Goal: Task Accomplishment & Management: Manage account settings

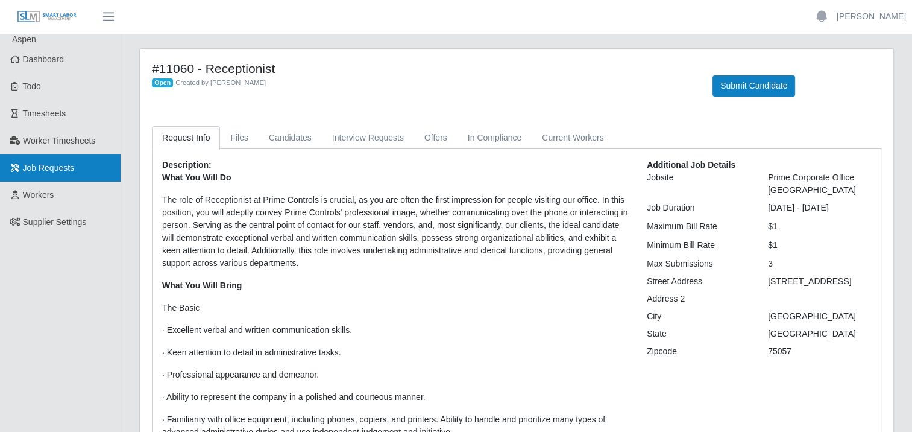
click at [43, 163] on span "Job Requests" at bounding box center [49, 168] width 52 height 10
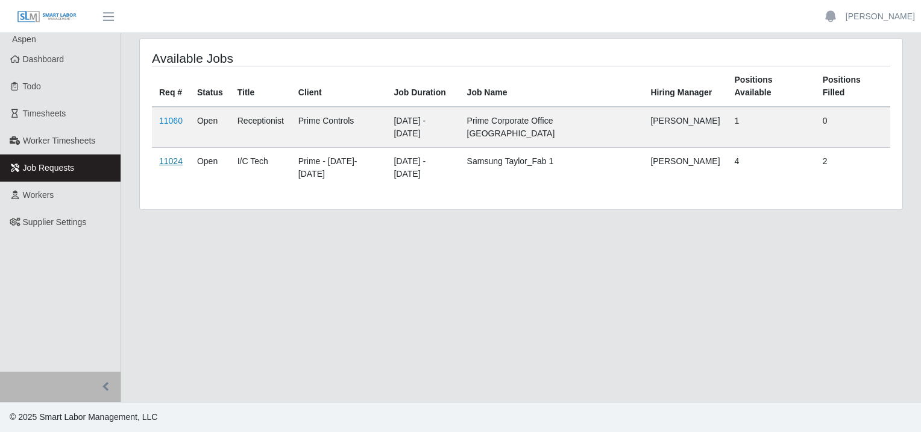
click at [171, 156] on link "11024" at bounding box center [171, 161] width 24 height 10
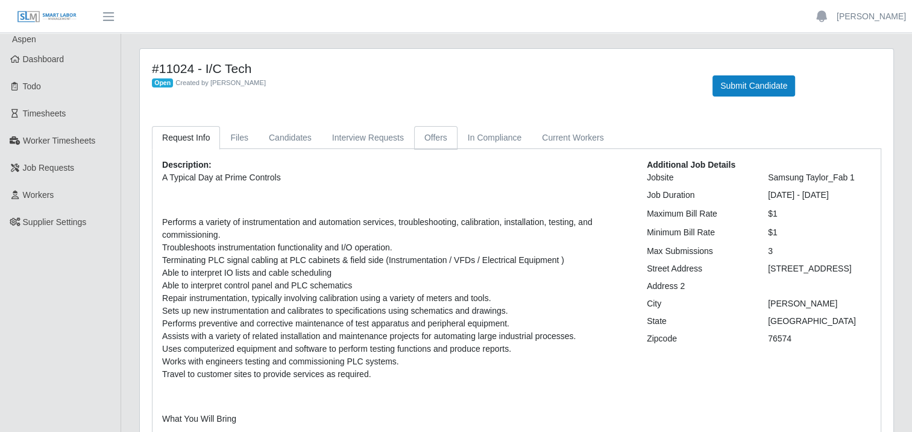
click at [420, 131] on link "Offers" at bounding box center [435, 138] width 43 height 24
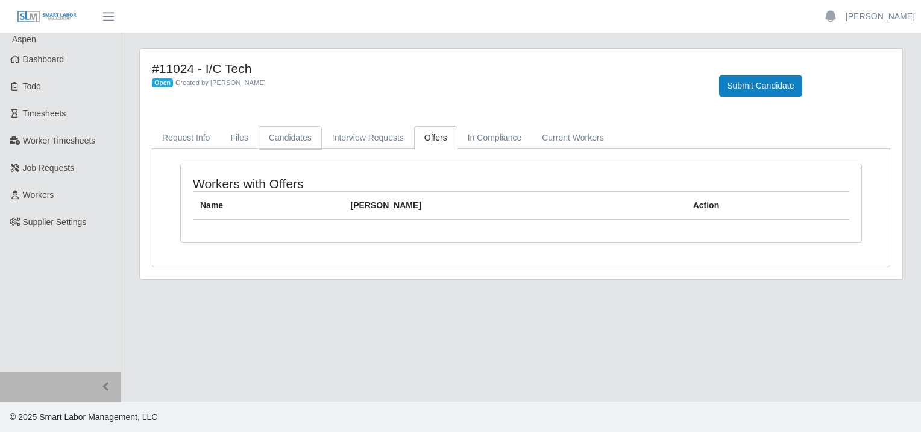
click at [292, 137] on link "Candidates" at bounding box center [290, 138] width 63 height 24
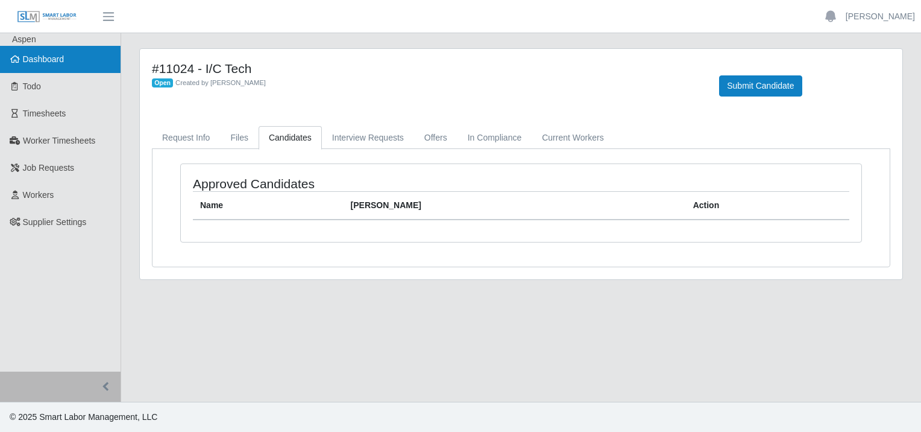
click at [31, 58] on span "Dashboard" at bounding box center [44, 59] width 42 height 10
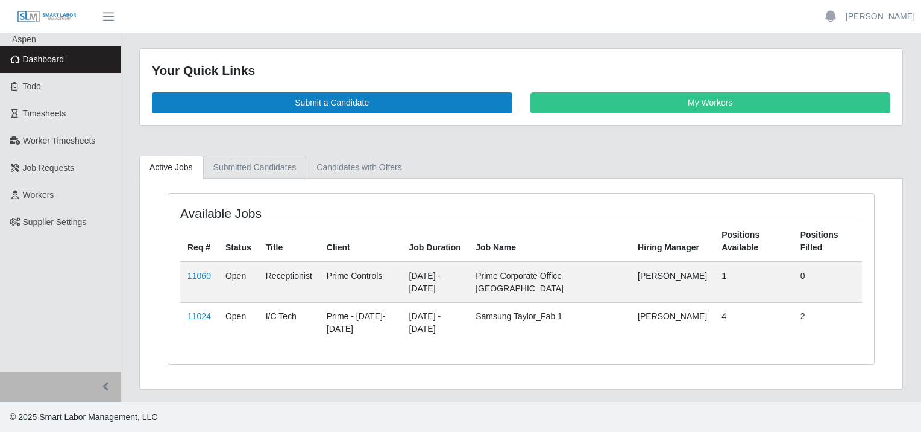
click at [263, 165] on link "Submitted Candidates" at bounding box center [255, 168] width 104 height 24
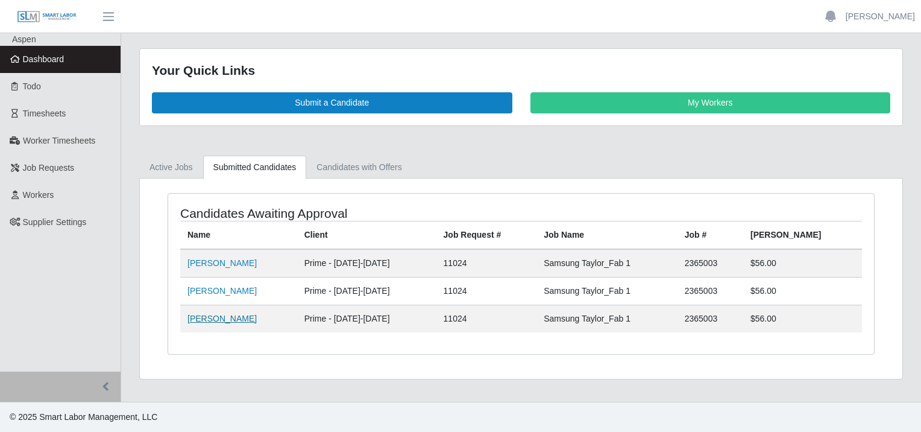
click at [197, 318] on link "[PERSON_NAME]" at bounding box center [222, 319] width 69 height 10
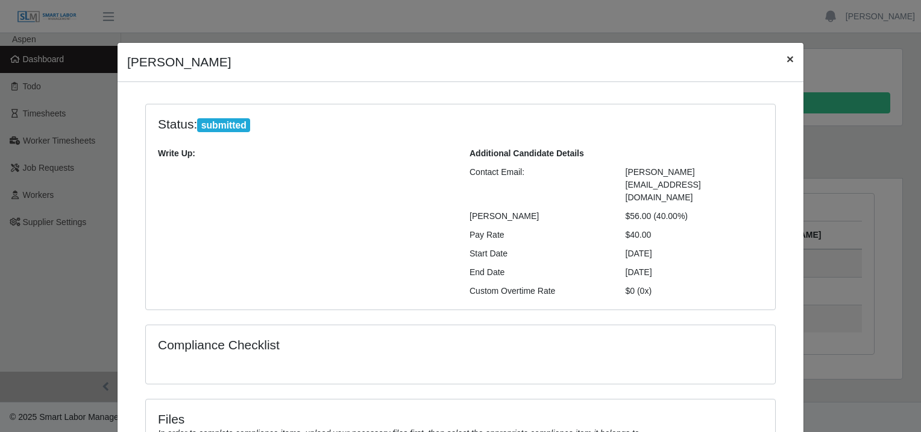
click at [787, 55] on span "×" at bounding box center [790, 59] width 7 height 14
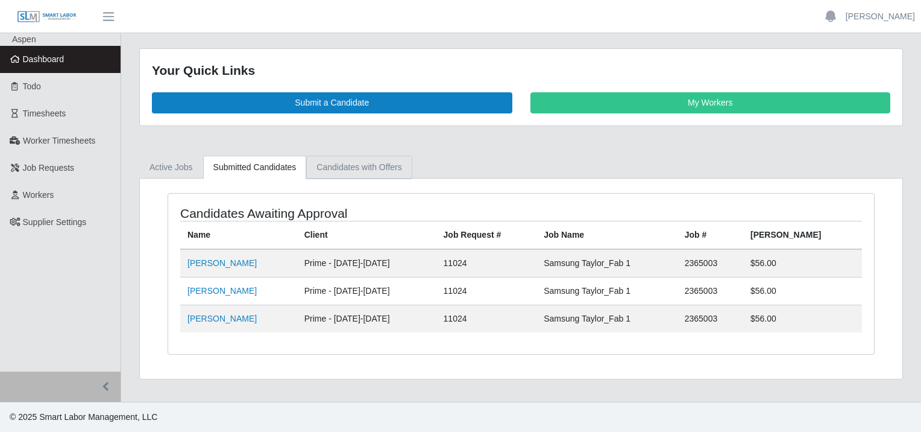
click at [383, 162] on link "Candidates with Offers" at bounding box center [359, 168] width 106 height 24
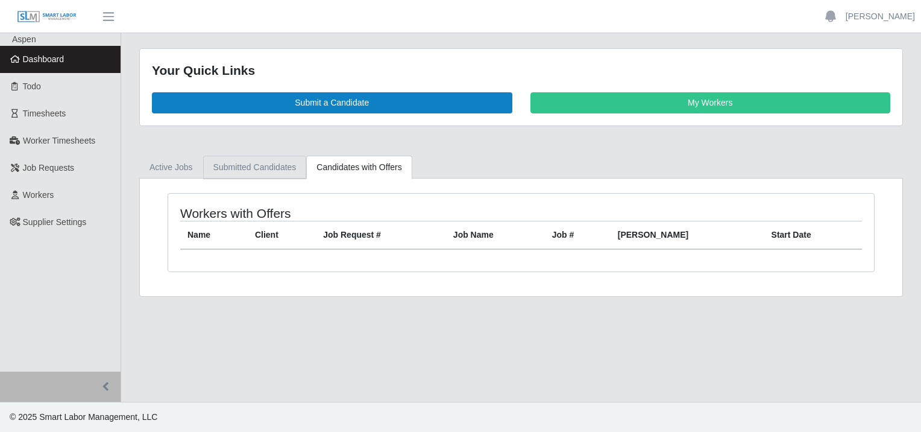
click at [258, 166] on link "Submitted Candidates" at bounding box center [255, 168] width 104 height 24
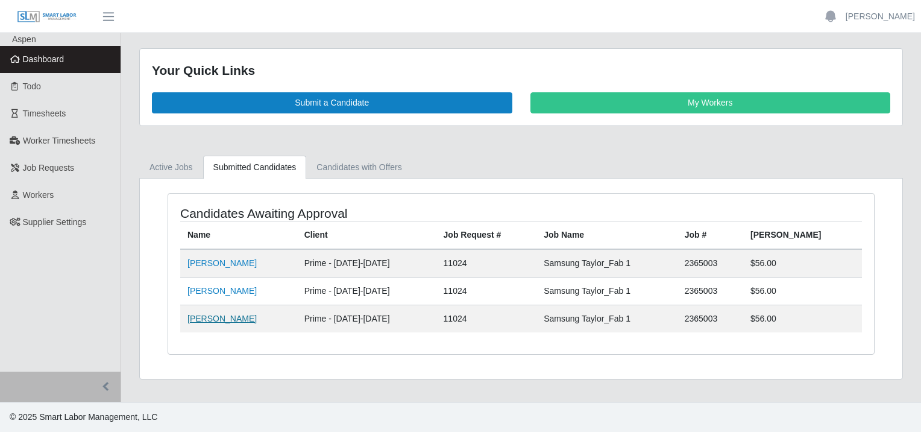
click at [205, 314] on link "Roneel Pratap" at bounding box center [222, 319] width 69 height 10
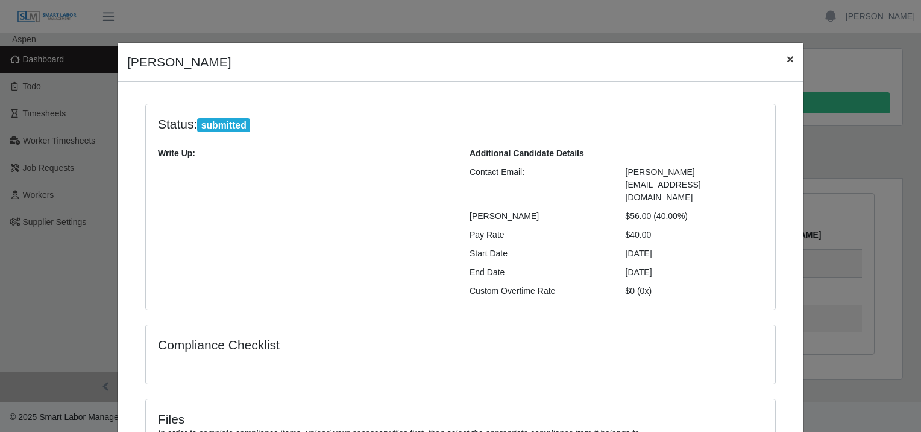
click at [787, 60] on span "×" at bounding box center [790, 59] width 7 height 14
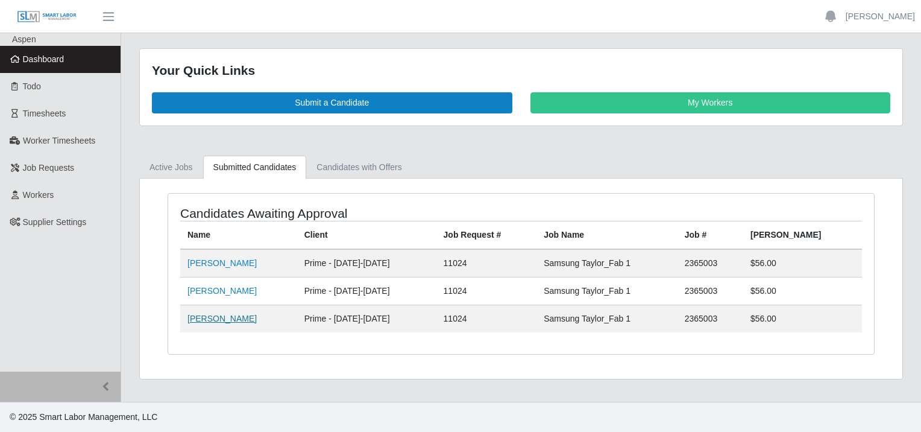
click at [197, 314] on link "Roneel Pratap" at bounding box center [222, 319] width 69 height 10
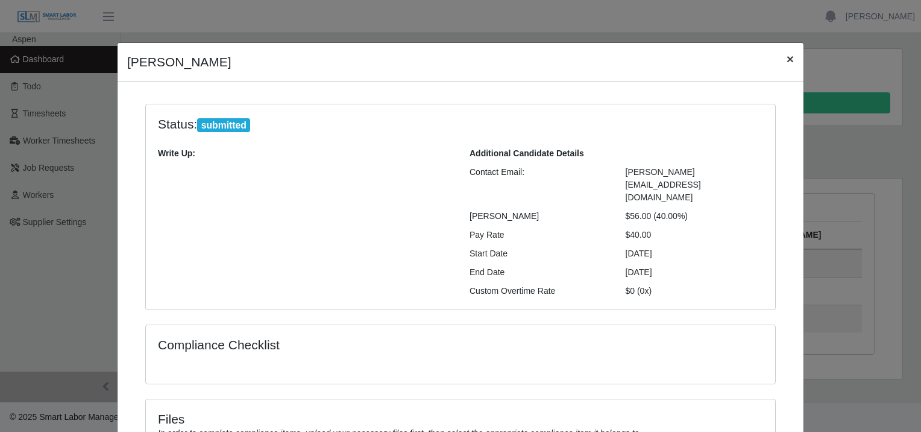
click at [788, 63] on span "×" at bounding box center [790, 59] width 7 height 14
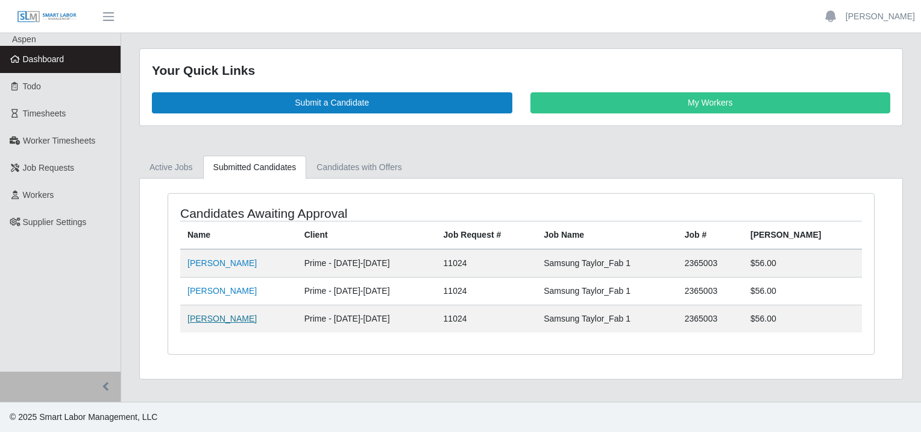
click at [204, 317] on link "Roneel Pratap" at bounding box center [222, 319] width 69 height 10
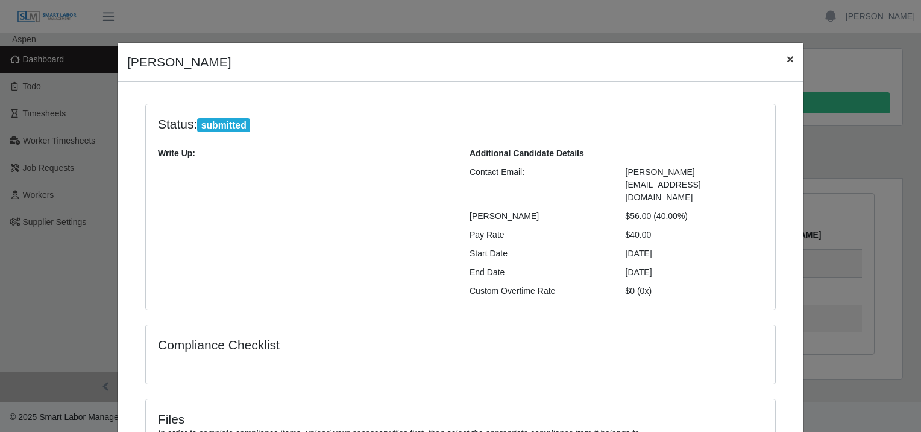
click at [789, 58] on span "×" at bounding box center [790, 59] width 7 height 14
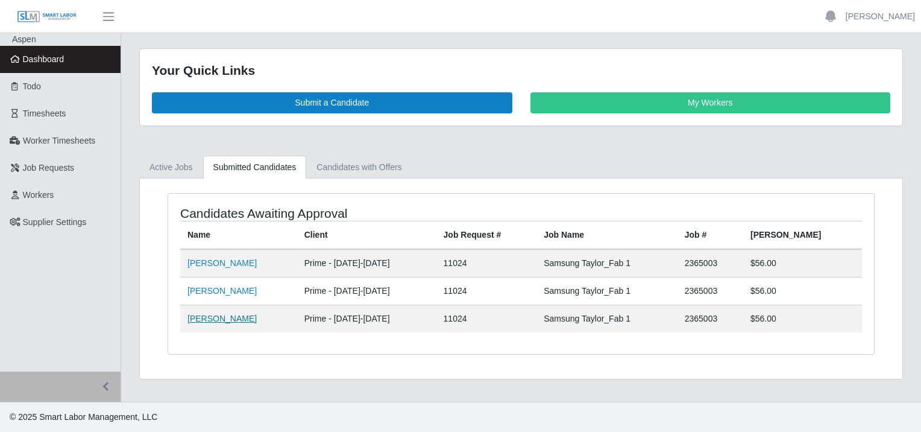
click at [213, 320] on link "Roneel Pratap" at bounding box center [222, 319] width 69 height 10
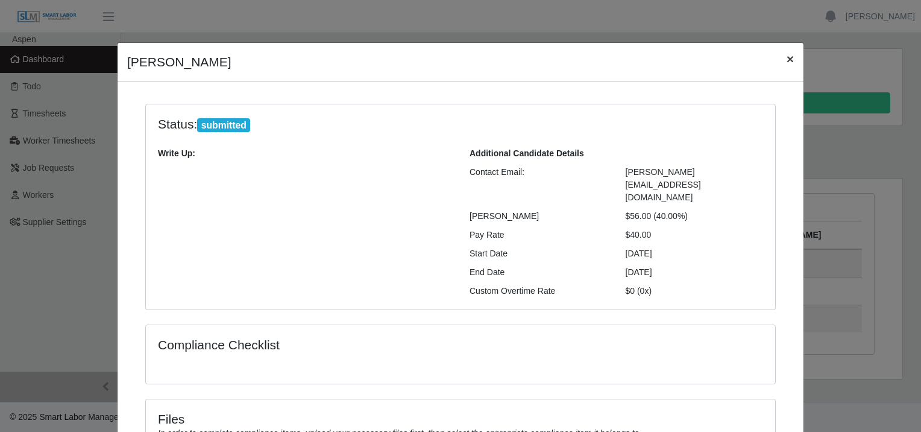
click at [787, 52] on span "×" at bounding box center [790, 59] width 7 height 14
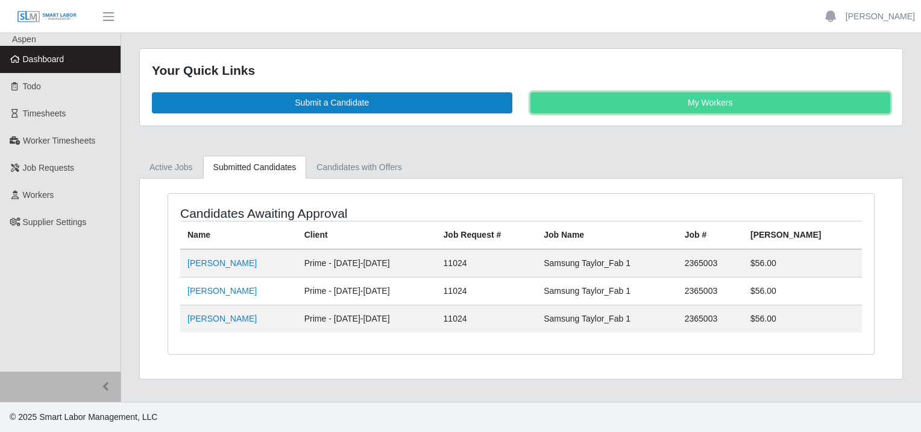
click at [625, 96] on link "My Workers" at bounding box center [711, 102] width 361 height 21
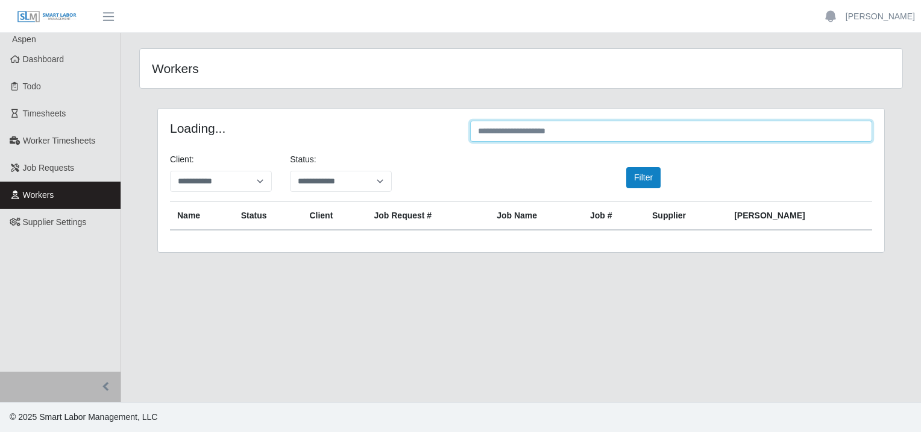
click at [538, 132] on input "text" at bounding box center [671, 131] width 402 height 21
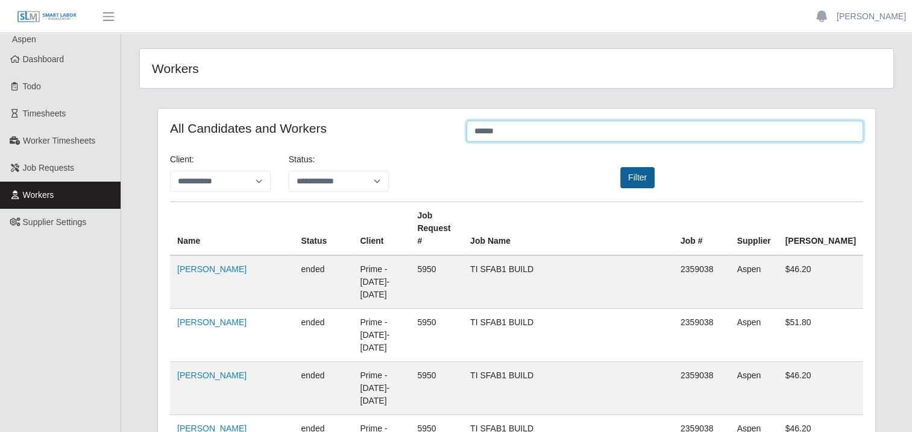
type input "******"
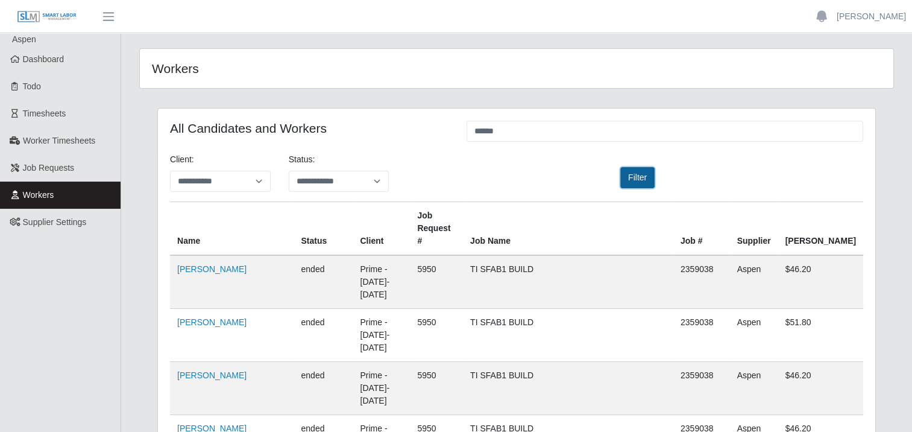
click at [646, 180] on button "Filter" at bounding box center [637, 177] width 34 height 21
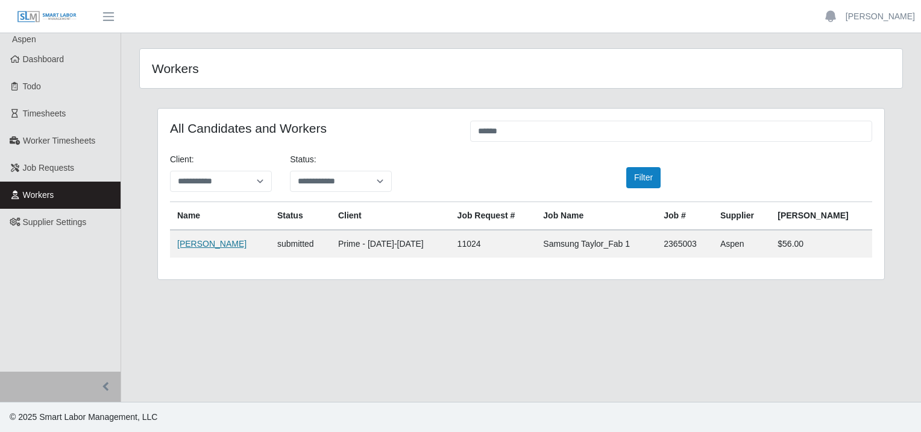
click at [198, 245] on link "Roneel Pratap" at bounding box center [211, 244] width 69 height 10
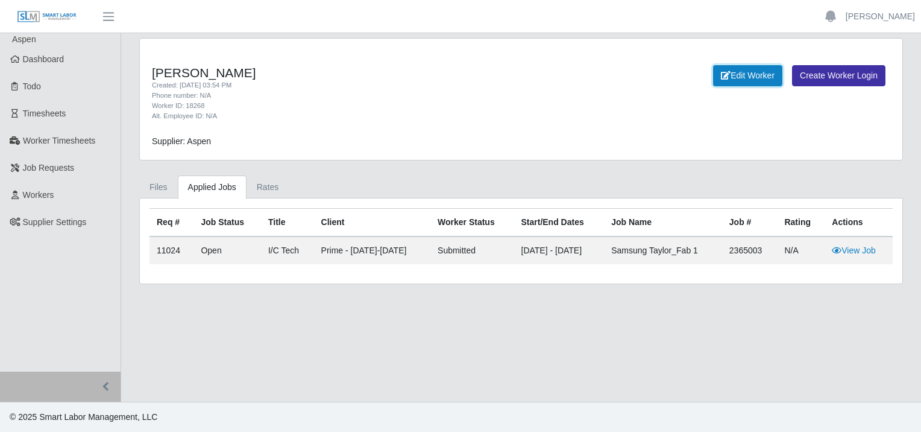
click at [754, 74] on link "Edit Worker" at bounding box center [747, 75] width 69 height 21
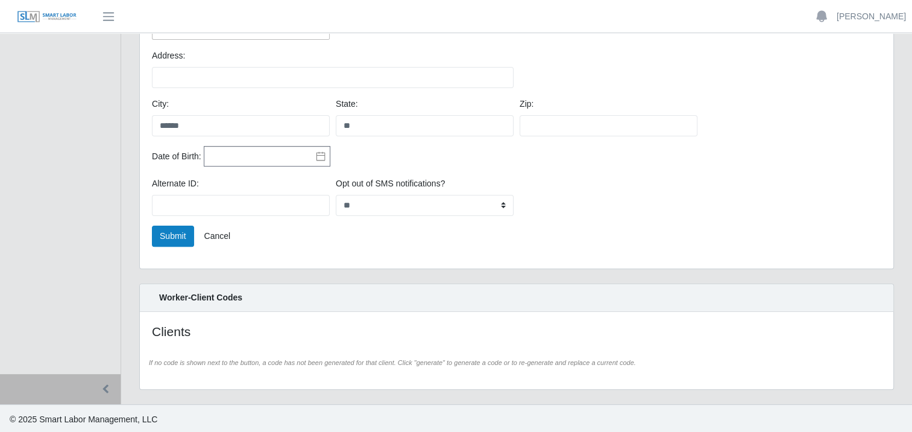
scroll to position [336, 0]
click at [169, 235] on button "Submit" at bounding box center [173, 234] width 42 height 21
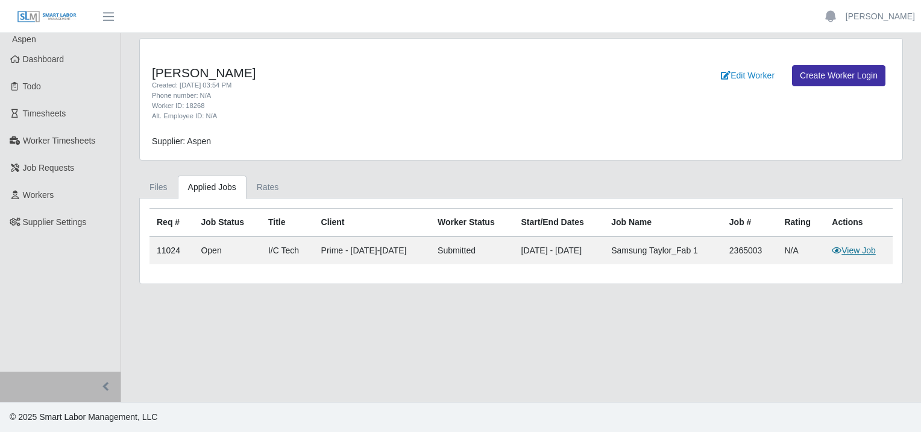
click at [866, 253] on link "View Job" at bounding box center [854, 250] width 44 height 10
click at [755, 72] on link "Edit Worker" at bounding box center [747, 75] width 69 height 21
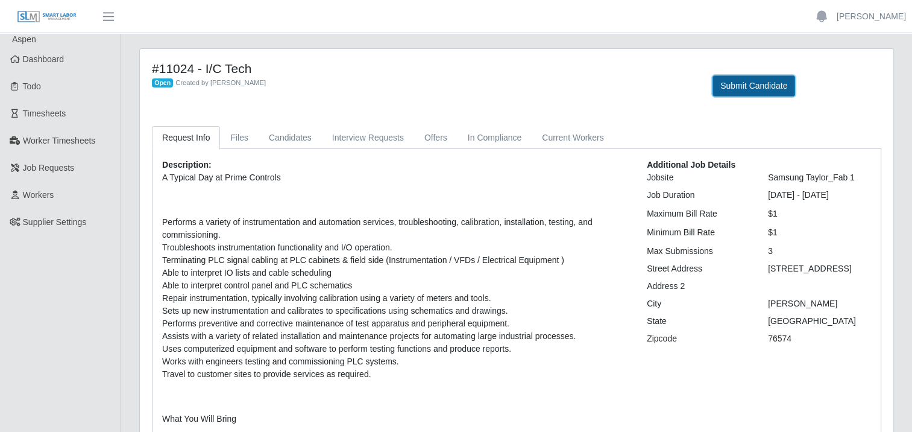
click at [756, 88] on button "Submit Candidate" at bounding box center [754, 85] width 83 height 21
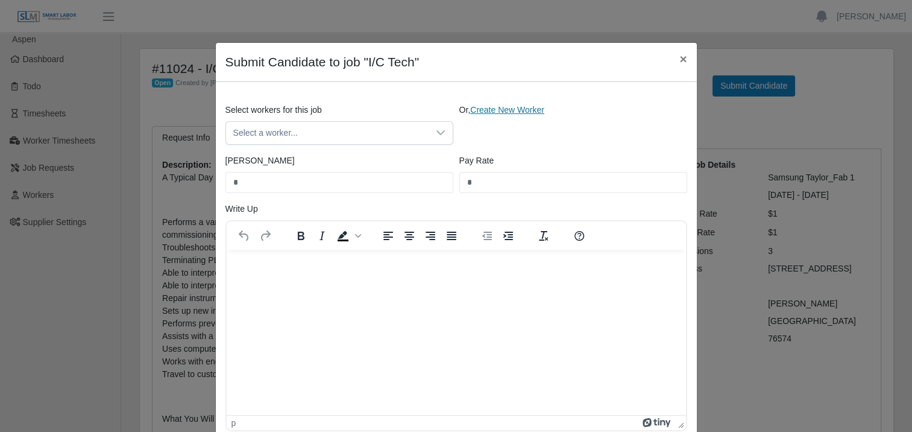
click at [505, 110] on link "Create New Worker" at bounding box center [507, 110] width 74 height 10
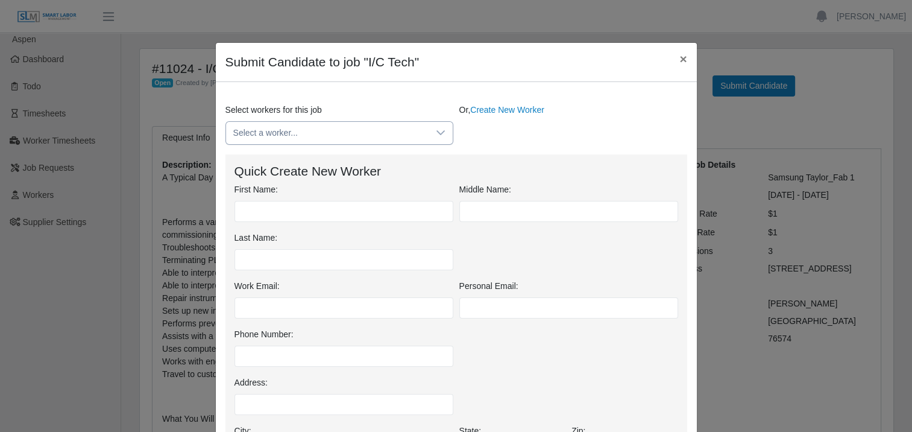
click at [317, 127] on span "Select a worker..." at bounding box center [327, 133] width 203 height 22
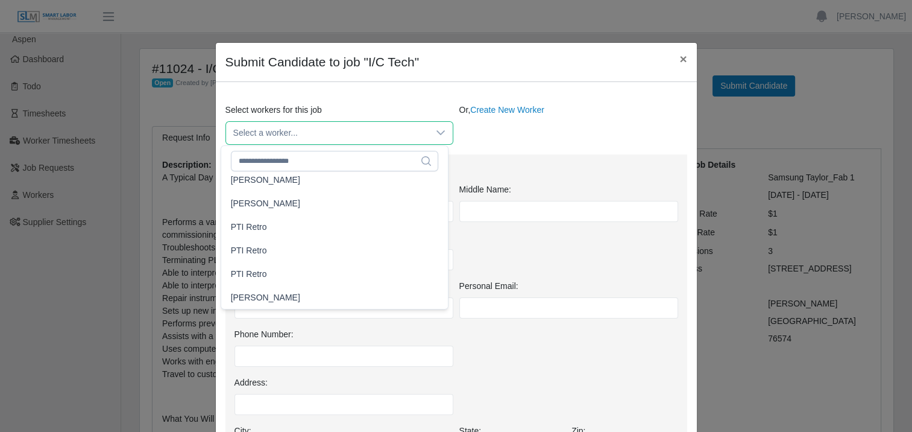
scroll to position [10701, 0]
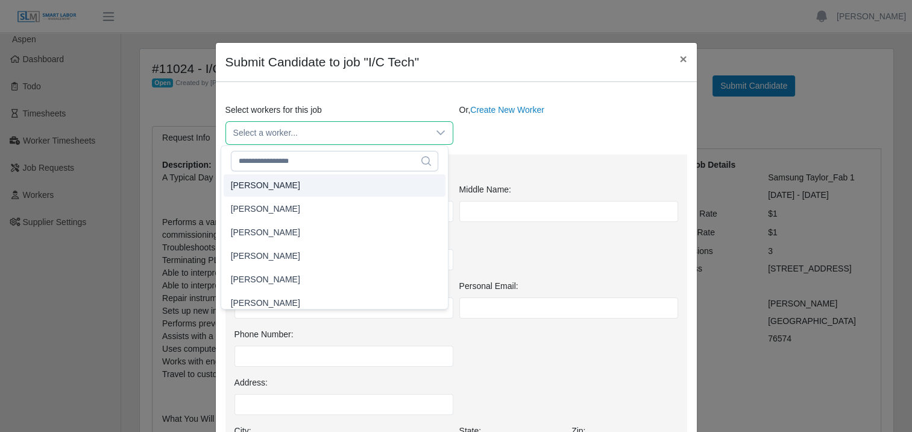
click at [316, 128] on span "Select a worker..." at bounding box center [327, 133] width 203 height 22
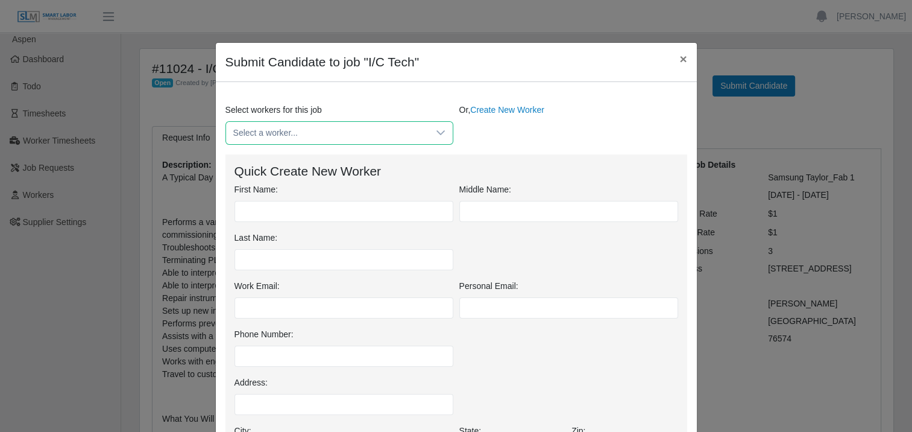
click at [289, 132] on span "Select a worker..." at bounding box center [327, 133] width 203 height 22
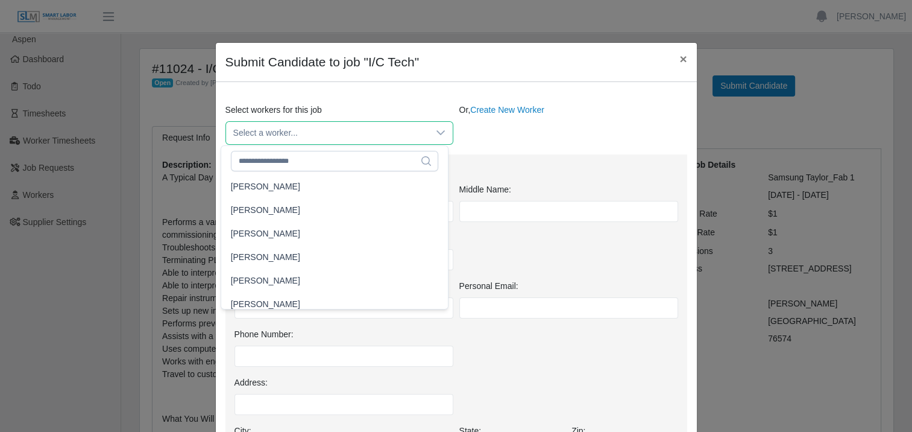
scroll to position [12985, 0]
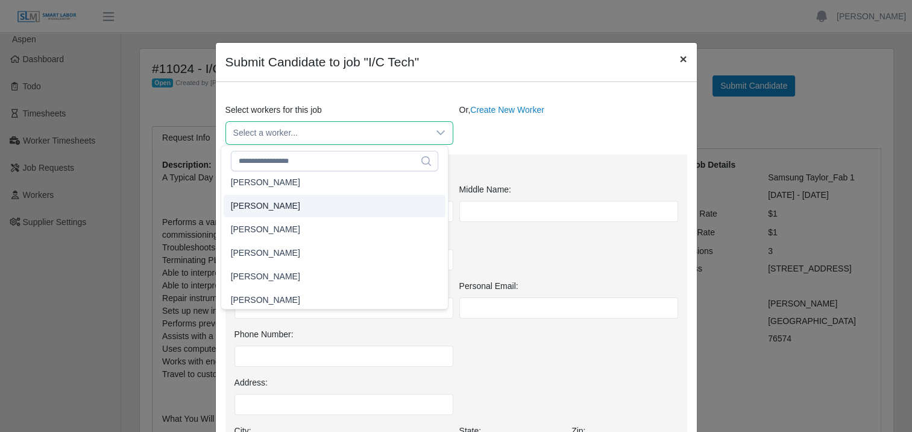
click at [680, 57] on span "×" at bounding box center [683, 59] width 7 height 14
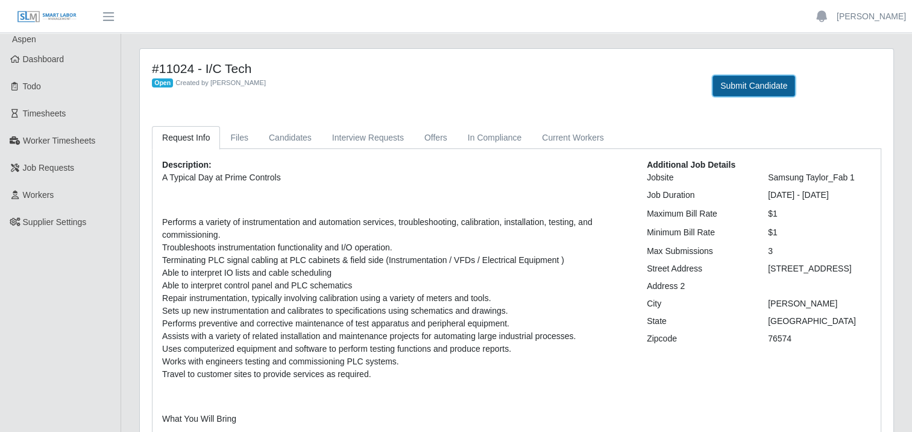
click at [743, 84] on button "Submit Candidate" at bounding box center [754, 85] width 83 height 21
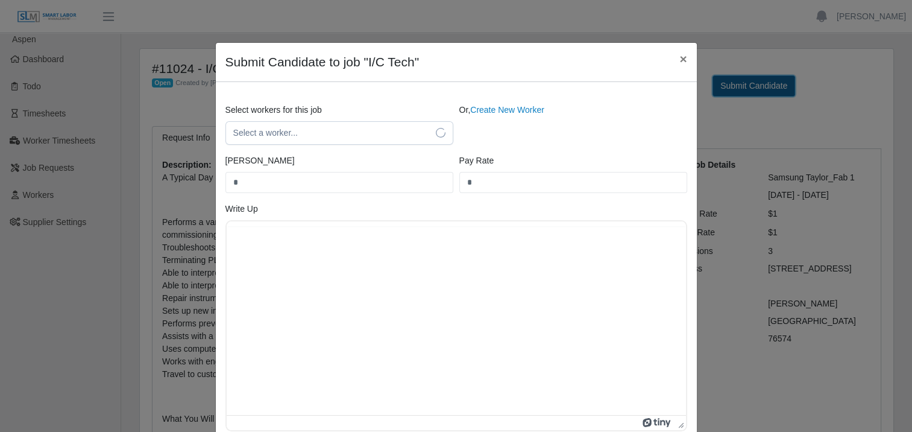
scroll to position [0, 0]
click at [259, 129] on span "Select a worker..." at bounding box center [327, 133] width 203 height 22
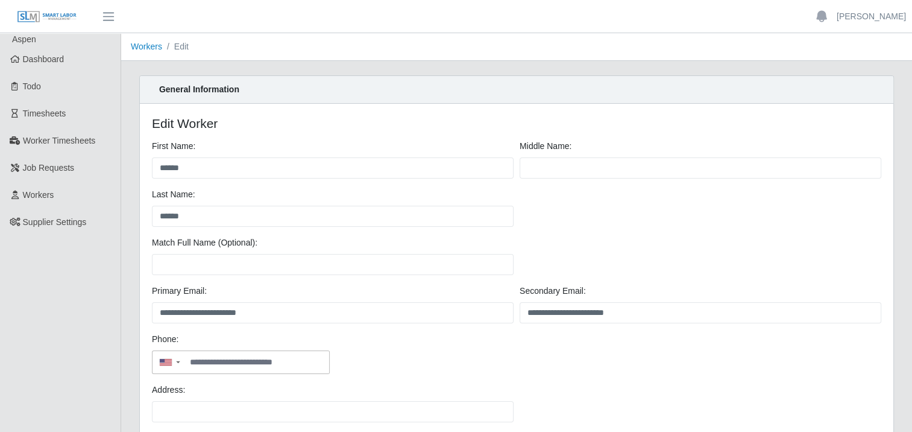
drag, startPoint x: 179, startPoint y: 45, endPoint x: 159, endPoint y: 55, distance: 22.4
click at [159, 55] on ol "Workers Edit" at bounding box center [516, 47] width 791 height 28
click at [147, 43] on link "Workers" at bounding box center [146, 47] width 31 height 10
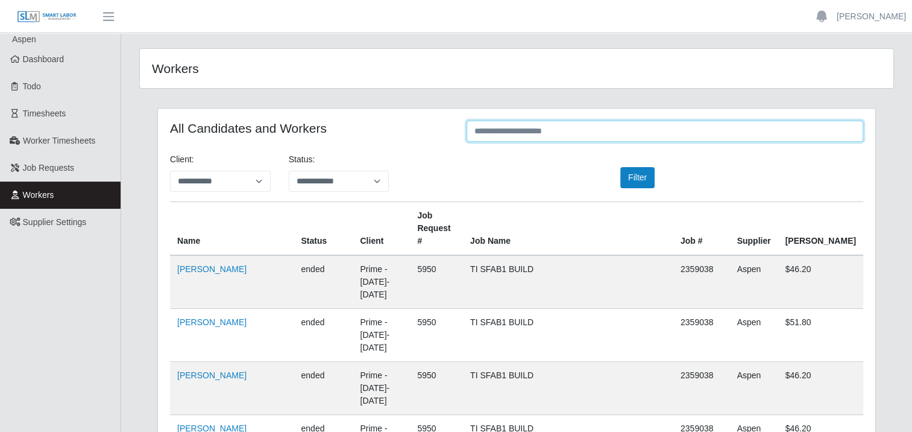
click at [536, 130] on input "text" at bounding box center [665, 131] width 397 height 21
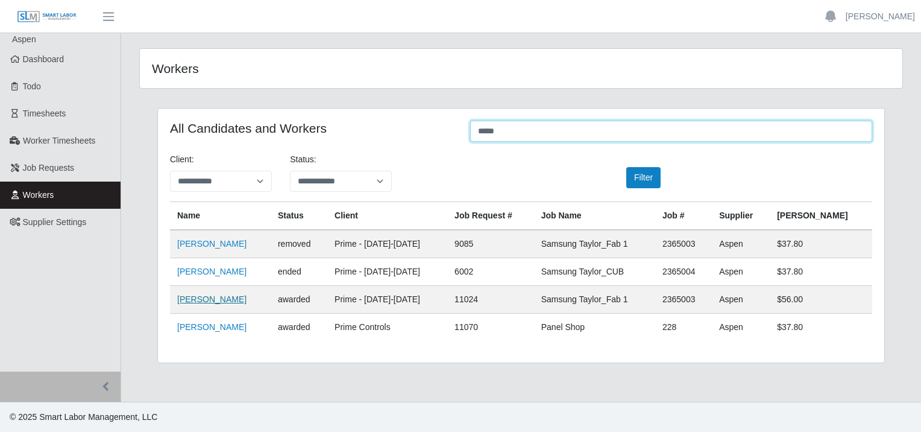
type input "*****"
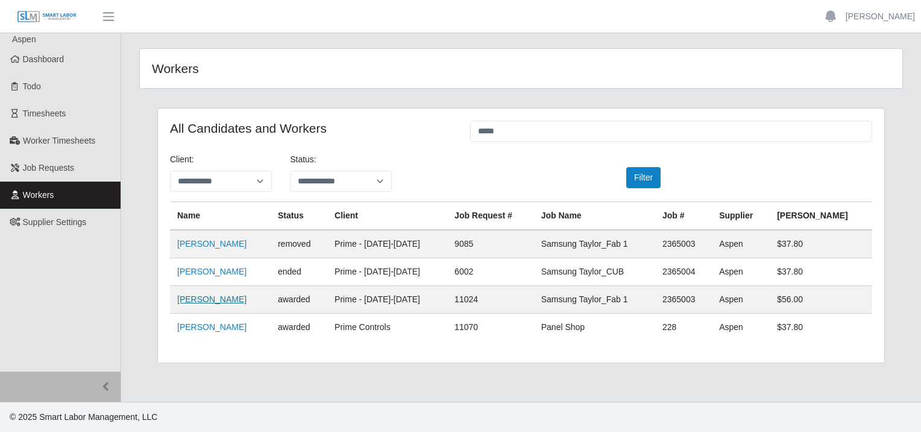
click at [217, 301] on link "[PERSON_NAME]" at bounding box center [211, 299] width 69 height 10
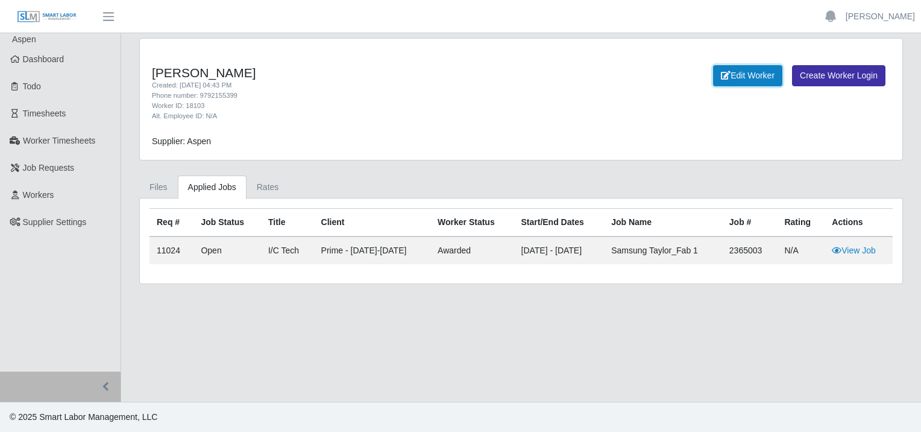
click at [742, 77] on link "Edit Worker" at bounding box center [747, 75] width 69 height 21
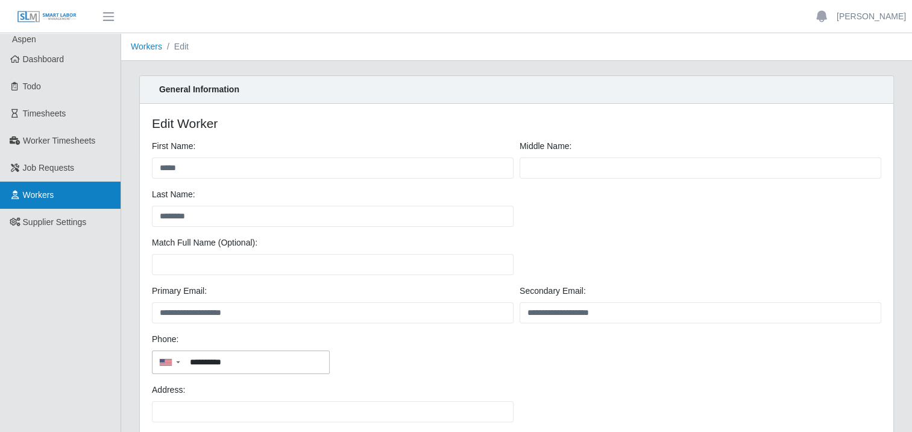
click at [38, 190] on span "Workers" at bounding box center [38, 195] width 31 height 10
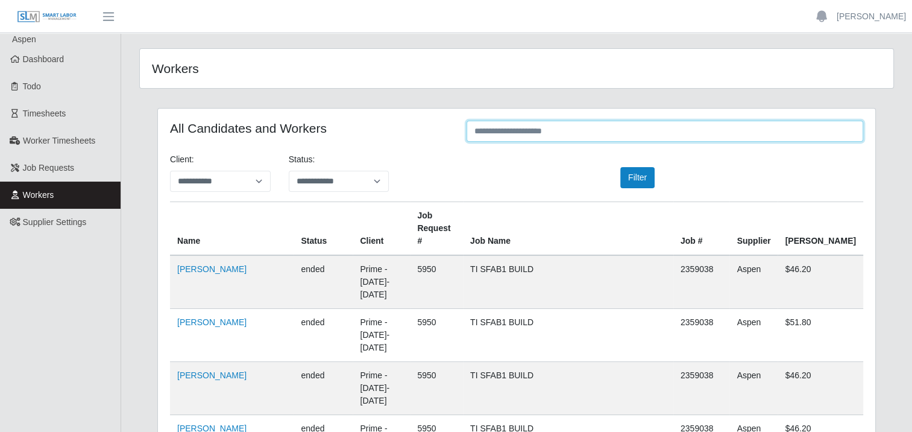
click at [499, 133] on input "text" at bounding box center [665, 131] width 397 height 21
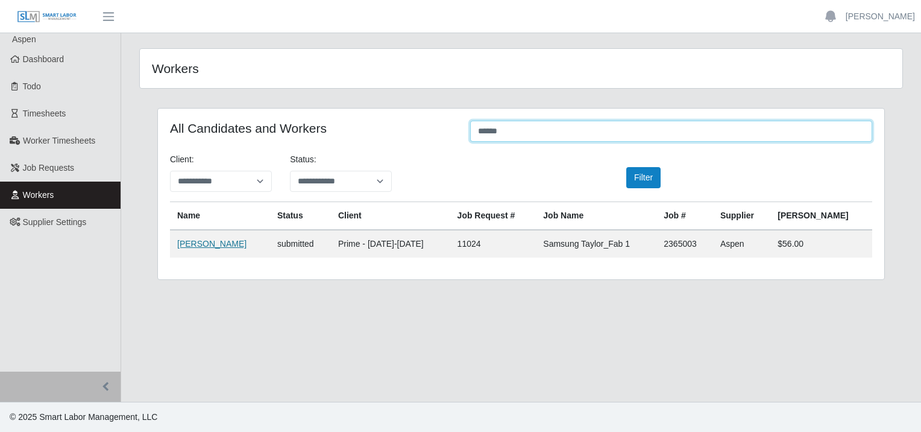
type input "******"
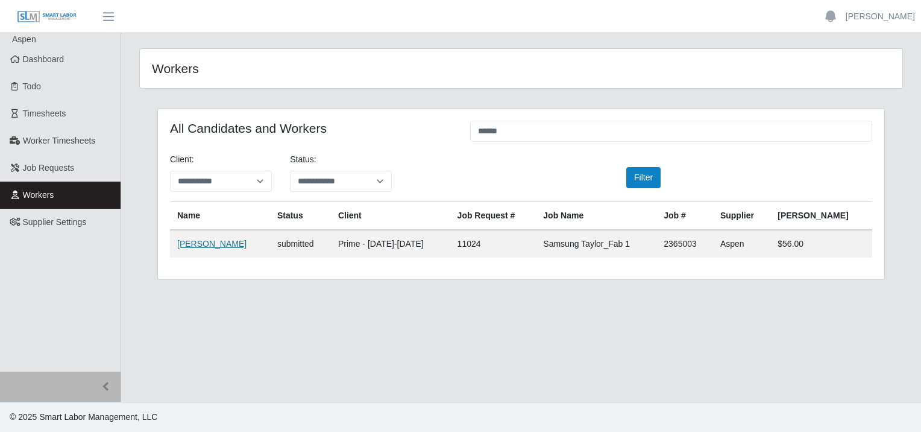
click at [218, 241] on link "Roneel Pratap" at bounding box center [211, 244] width 69 height 10
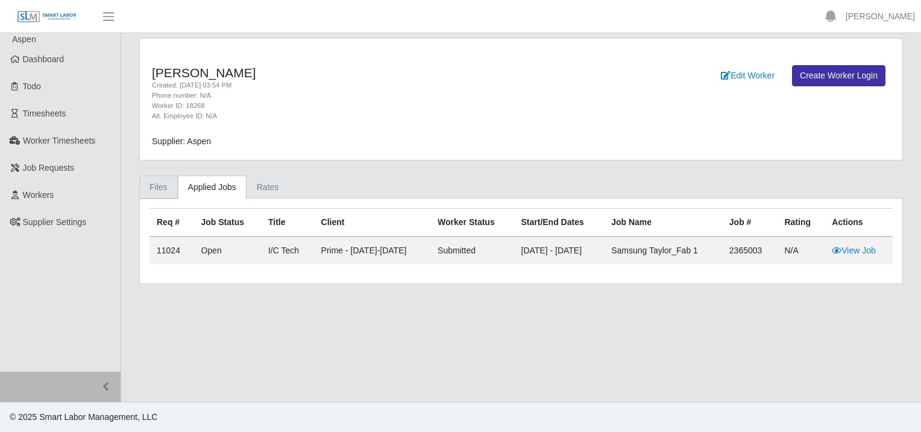
click at [150, 184] on link "Files" at bounding box center [158, 187] width 39 height 24
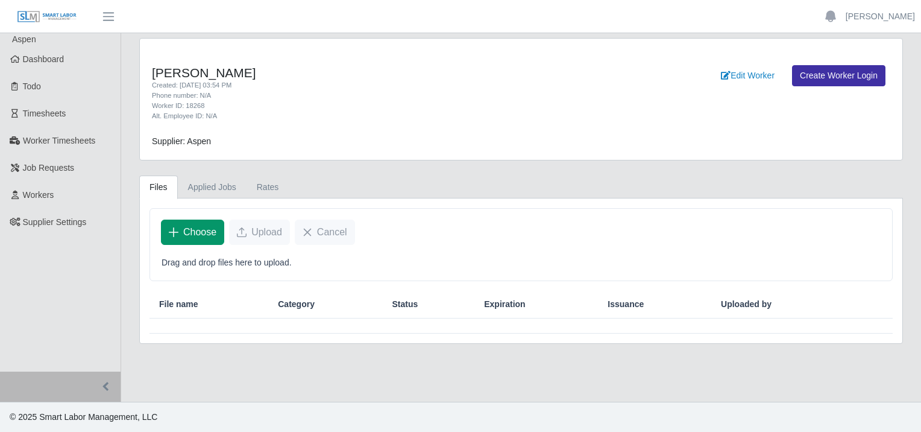
click at [200, 232] on span "Choose" at bounding box center [199, 232] width 33 height 14
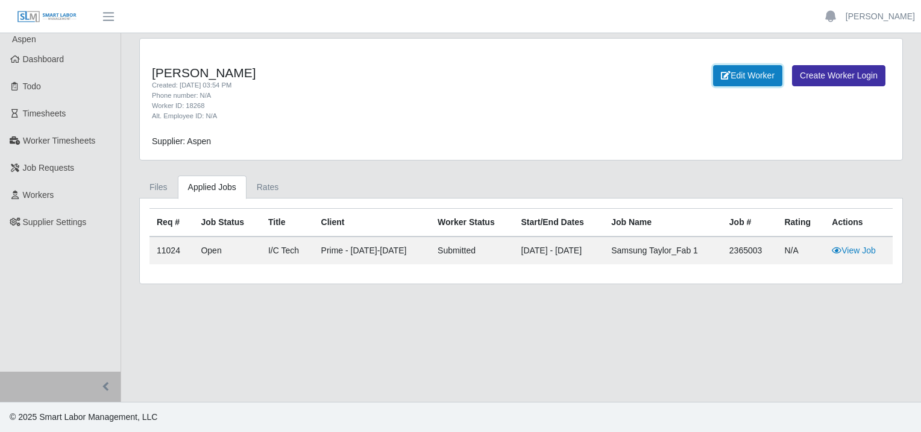
click at [752, 77] on link "Edit Worker" at bounding box center [747, 75] width 69 height 21
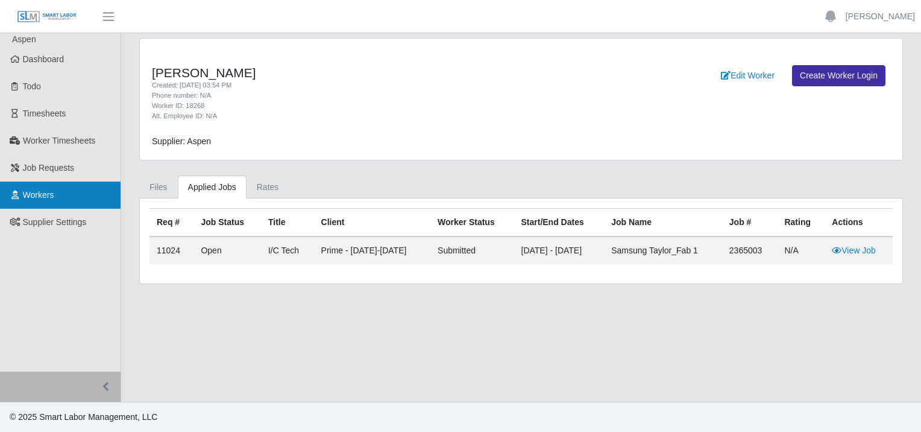
click at [48, 195] on span "Workers" at bounding box center [38, 195] width 31 height 10
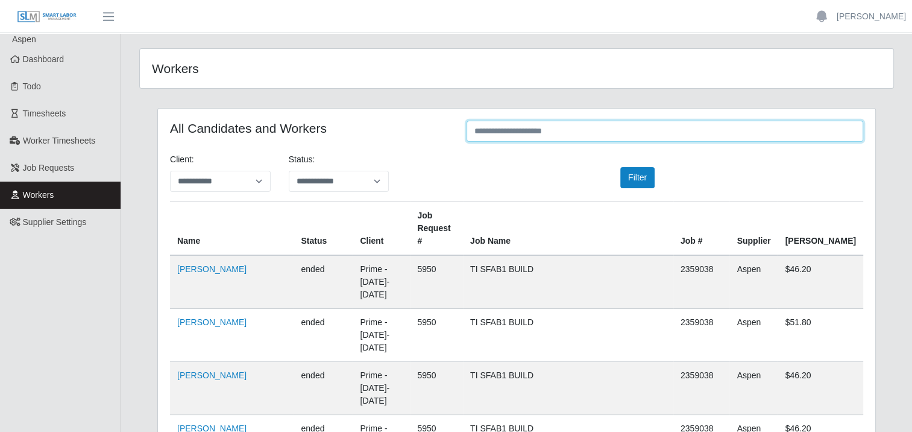
click at [502, 130] on input "text" at bounding box center [665, 131] width 397 height 21
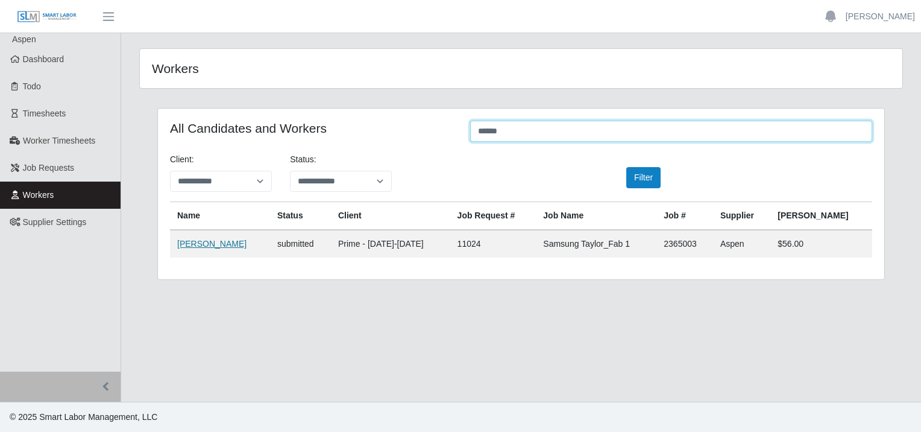
type input "******"
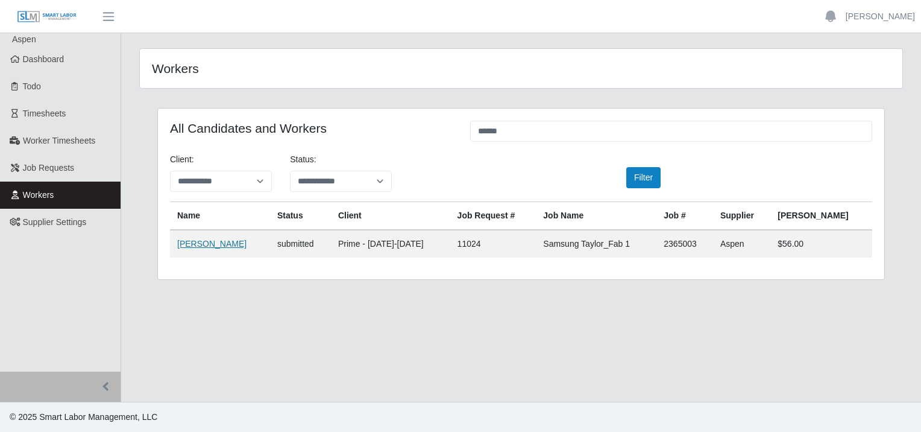
click at [189, 241] on link "Roneel Pratap" at bounding box center [211, 244] width 69 height 10
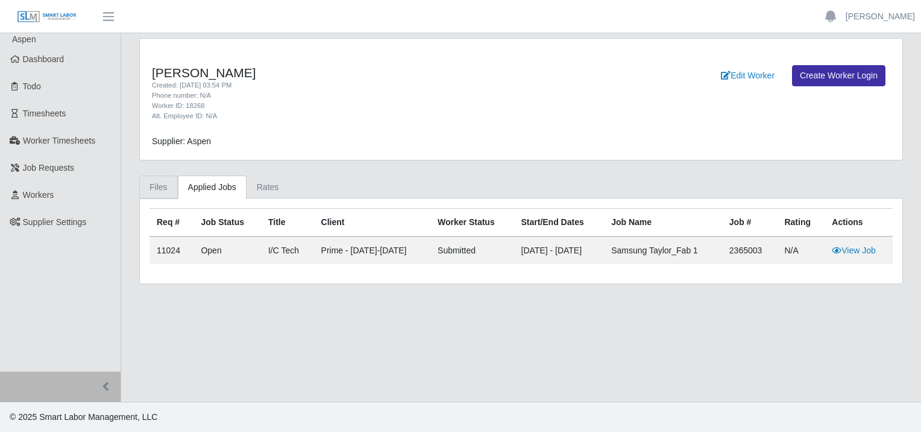
click at [155, 188] on link "Files" at bounding box center [158, 187] width 39 height 24
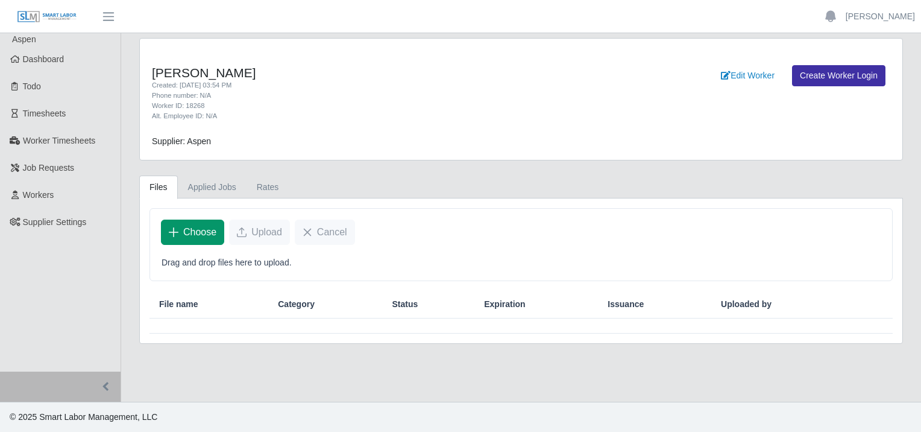
click at [207, 232] on span "Choose" at bounding box center [199, 232] width 33 height 14
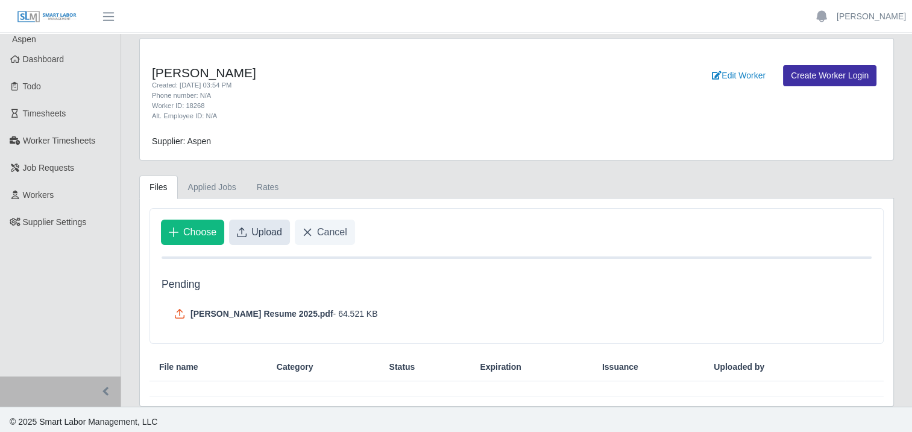
click at [271, 234] on span "Upload" at bounding box center [266, 232] width 31 height 14
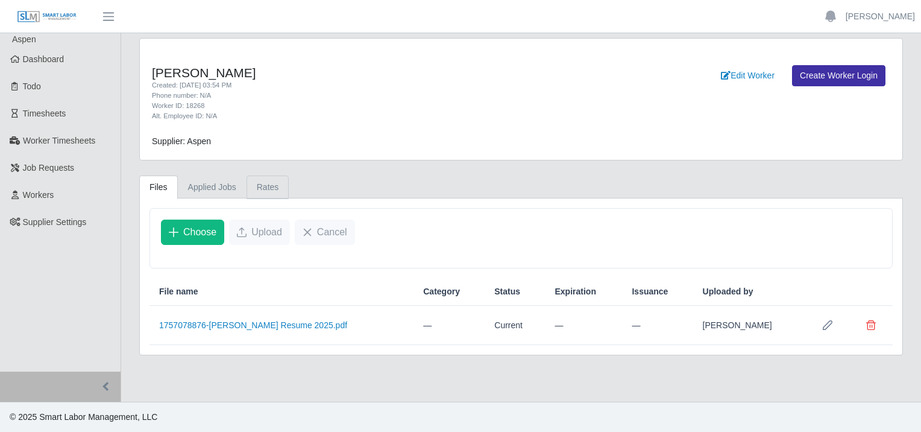
click at [262, 184] on link "Rates" at bounding box center [268, 187] width 43 height 24
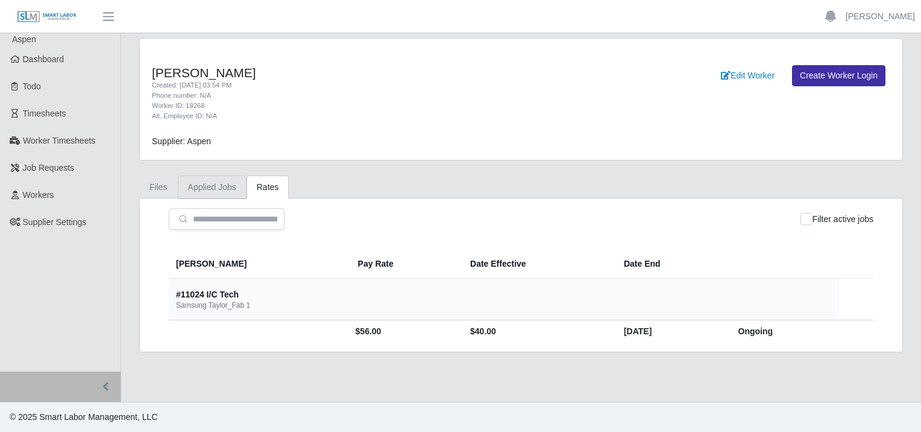
click at [210, 186] on link "Applied Jobs" at bounding box center [212, 187] width 69 height 24
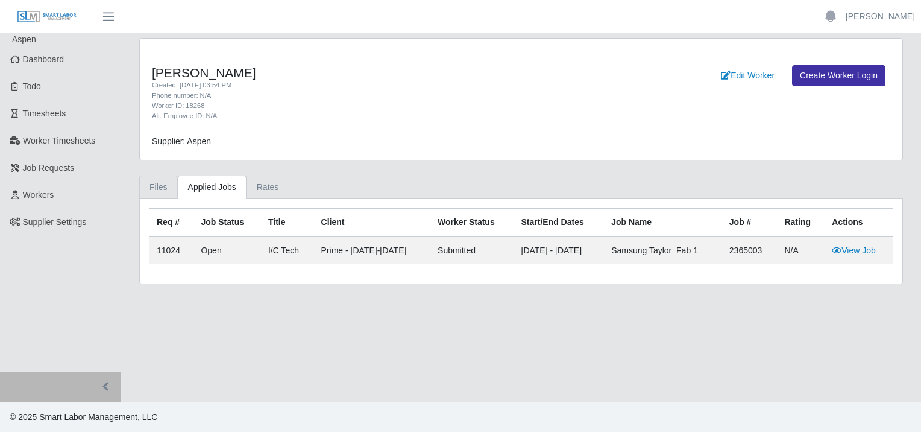
click at [153, 188] on link "Files" at bounding box center [158, 187] width 39 height 24
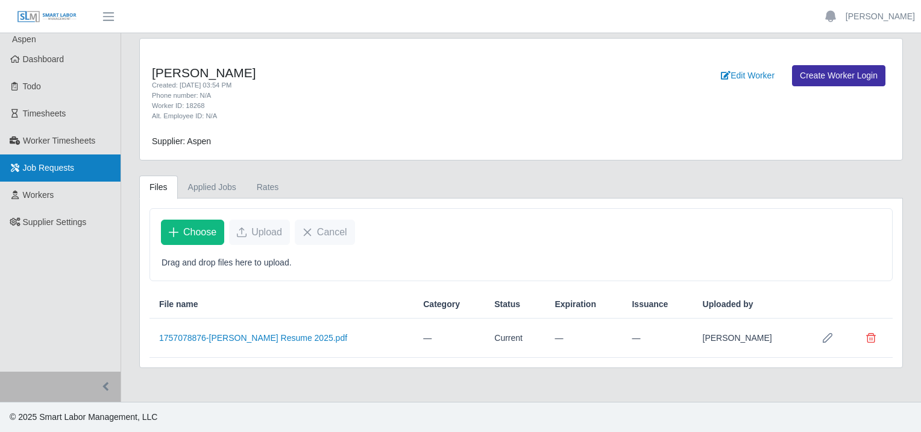
click at [48, 166] on span "Job Requests" at bounding box center [49, 168] width 52 height 10
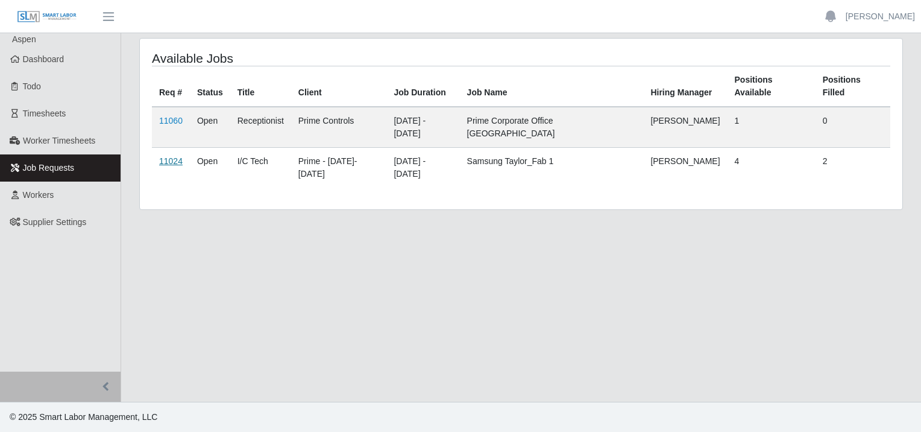
click at [167, 156] on link "11024" at bounding box center [171, 161] width 24 height 10
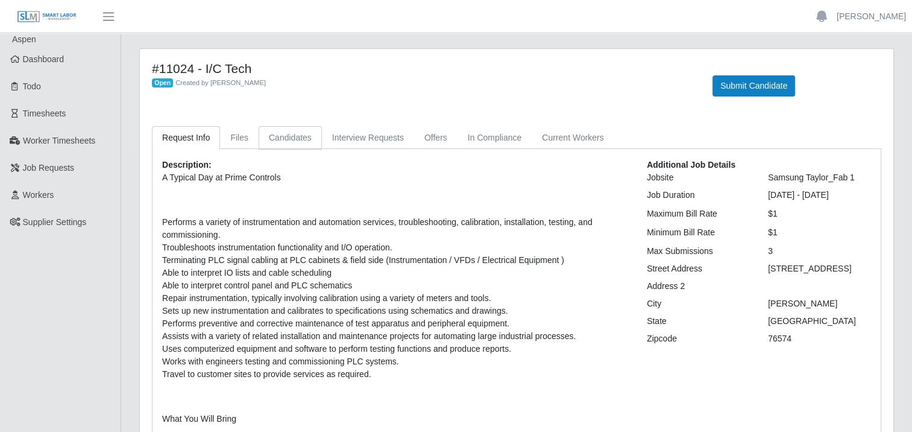
click at [293, 139] on link "Candidates" at bounding box center [290, 138] width 63 height 24
